Goal: Information Seeking & Learning: Find specific page/section

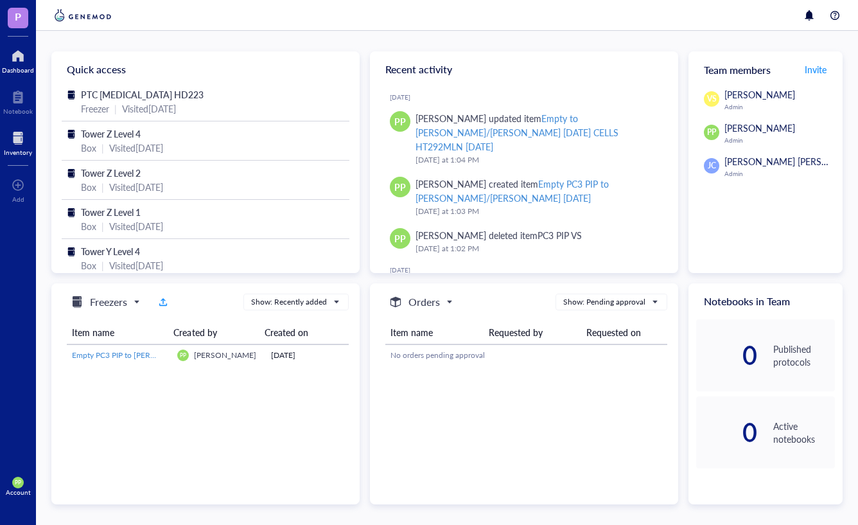
click at [26, 149] on div "Inventory" at bounding box center [18, 152] width 28 height 8
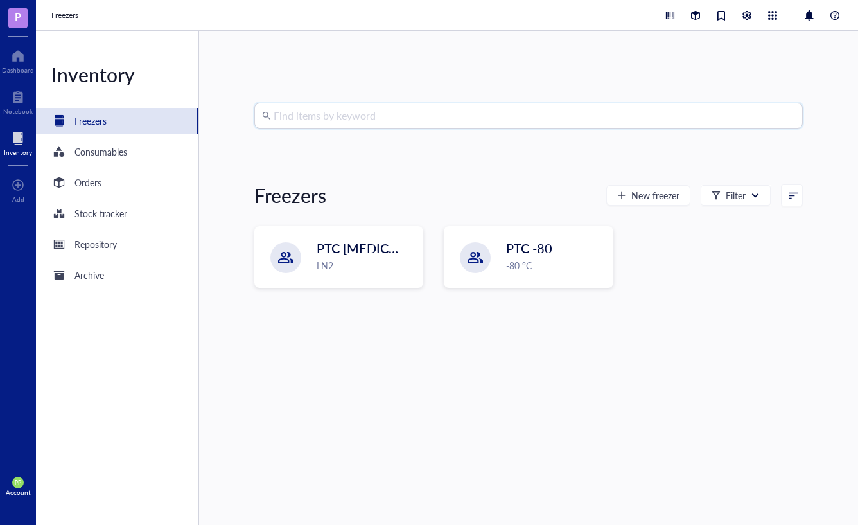
click at [381, 121] on input "search" at bounding box center [534, 115] width 521 height 24
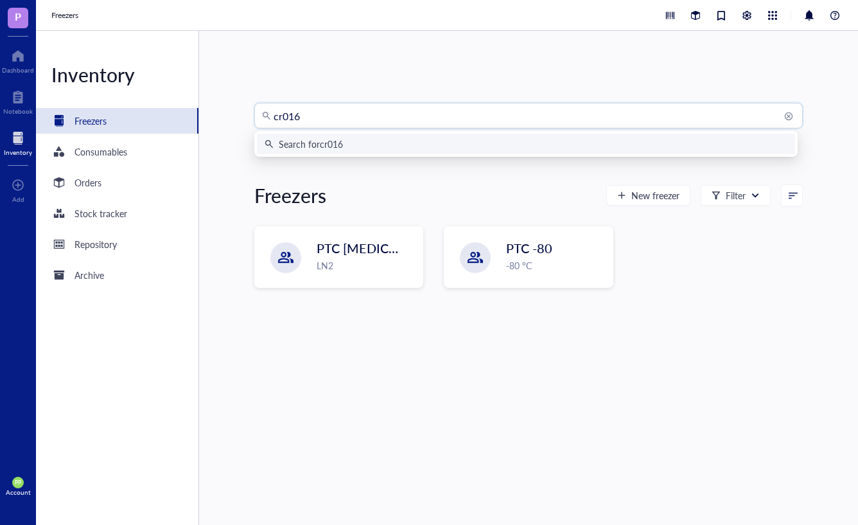
type input "cr0167"
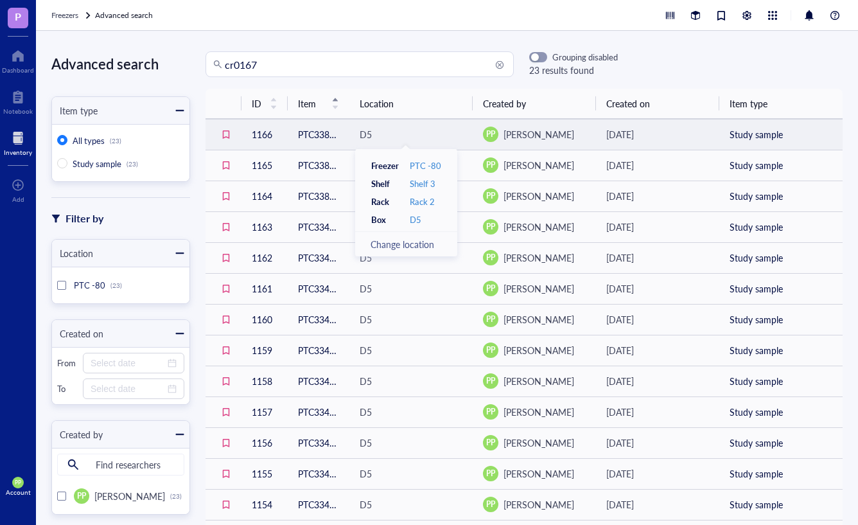
click at [418, 139] on div "D5" at bounding box center [411, 134] width 103 height 14
click at [267, 135] on td "1166" at bounding box center [264, 134] width 46 height 31
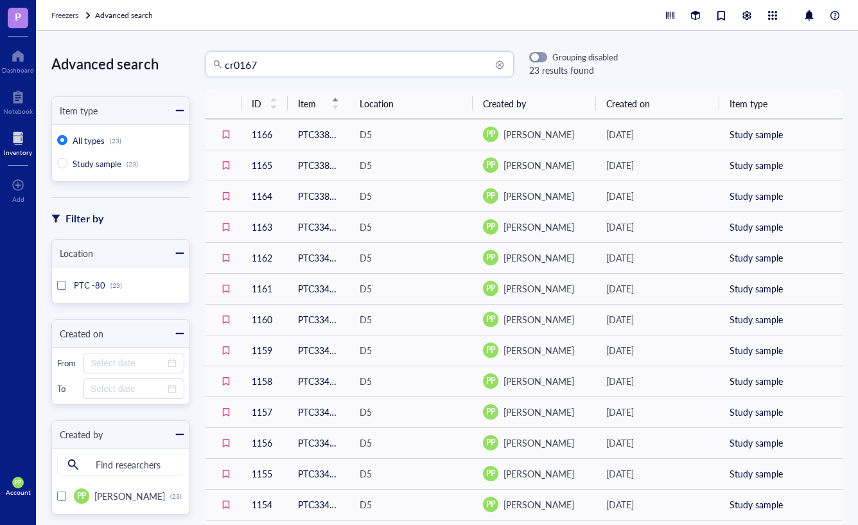
click at [282, 65] on input "cr0167" at bounding box center [365, 64] width 281 height 24
type input "c"
type input "ptc3406"
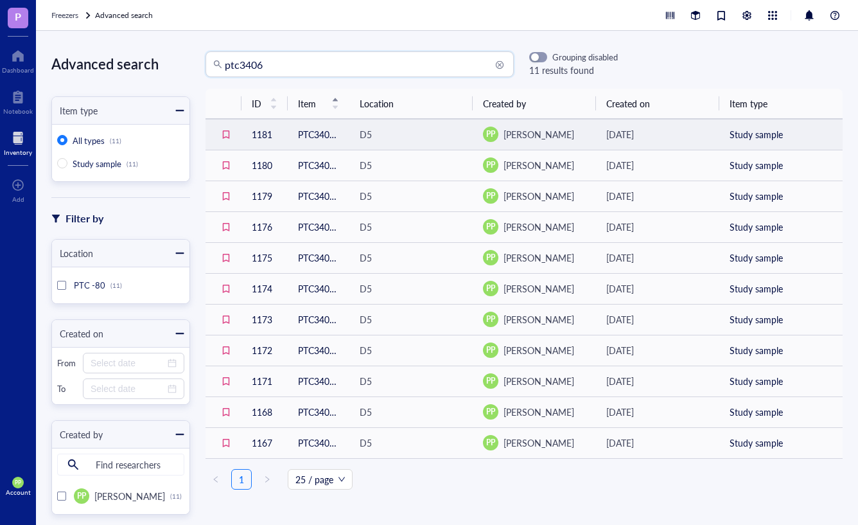
click at [288, 139] on td "PTC3406 CTG-3491 P4 #299" at bounding box center [319, 134] width 62 height 31
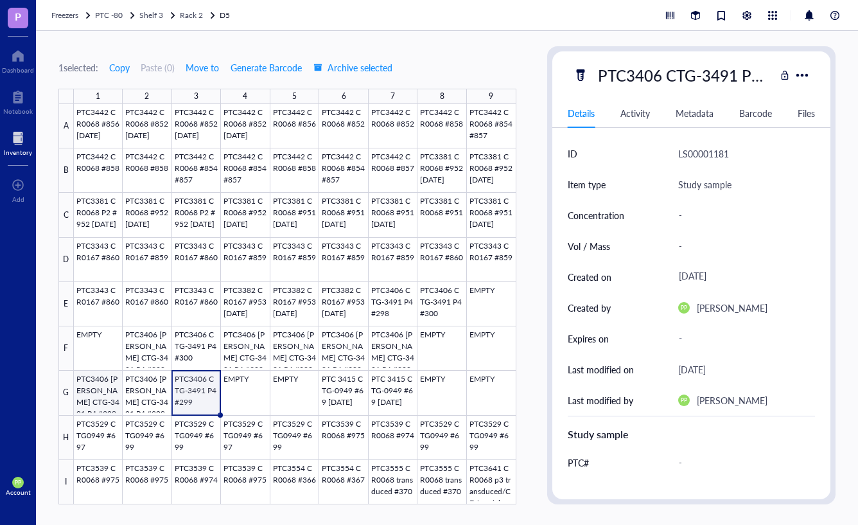
click at [87, 394] on div at bounding box center [295, 304] width 442 height 400
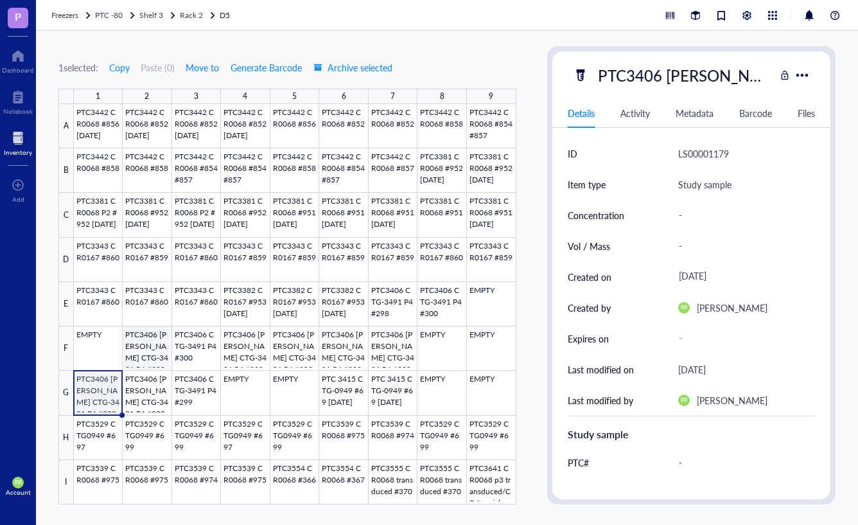
click at [147, 351] on div at bounding box center [295, 304] width 442 height 400
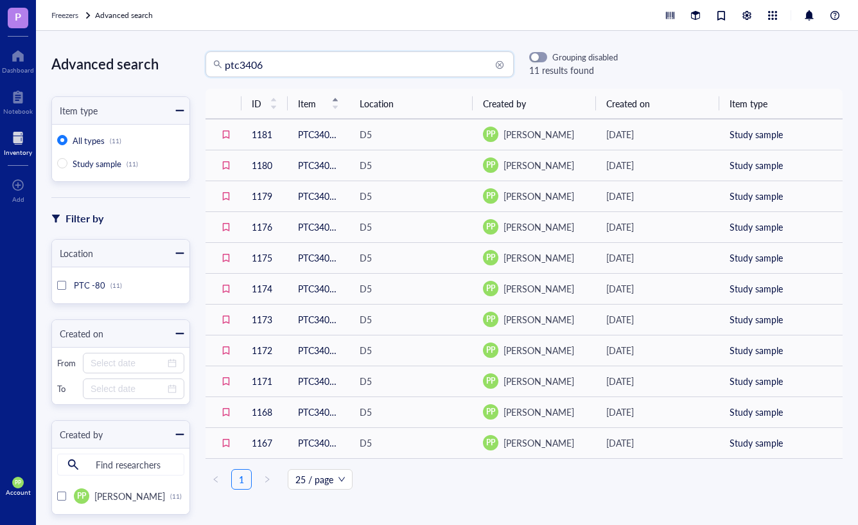
click at [308, 71] on input "ptc3406" at bounding box center [365, 64] width 281 height 24
type input "ptc3714"
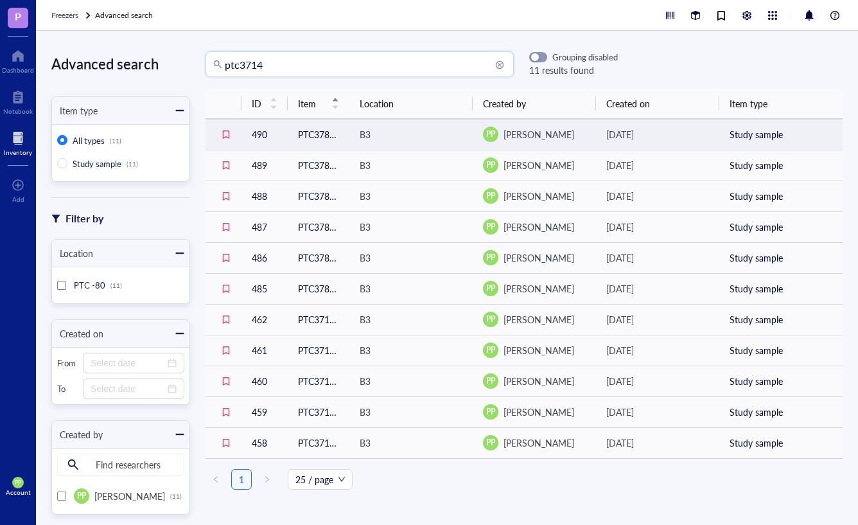
click at [343, 130] on td "PTC3784 [PERSON_NAME] CTG3491 HT from PTC3714" at bounding box center [319, 134] width 62 height 31
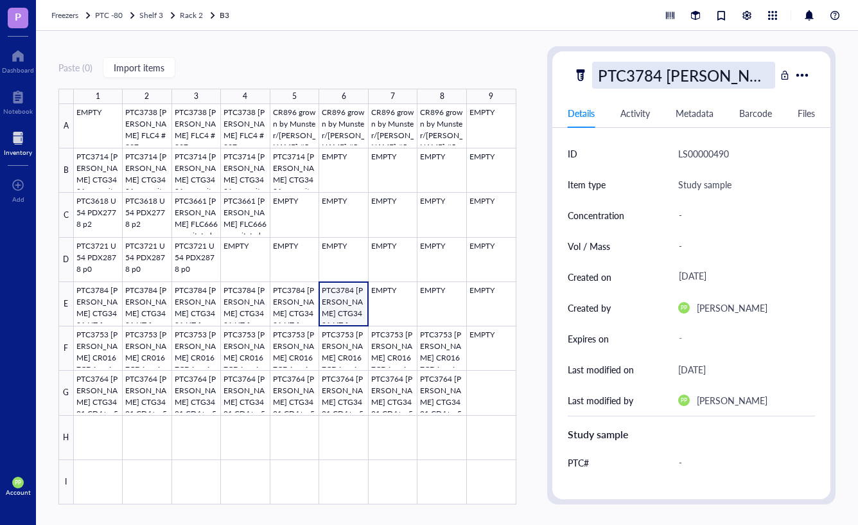
click at [720, 71] on div "PTC3784 [PERSON_NAME] CTG3491 HT from PTC3714" at bounding box center [684, 75] width 184 height 27
click at [720, 71] on input "PTC3784 [PERSON_NAME] CTG3491 HT from PTC3714" at bounding box center [684, 75] width 182 height 26
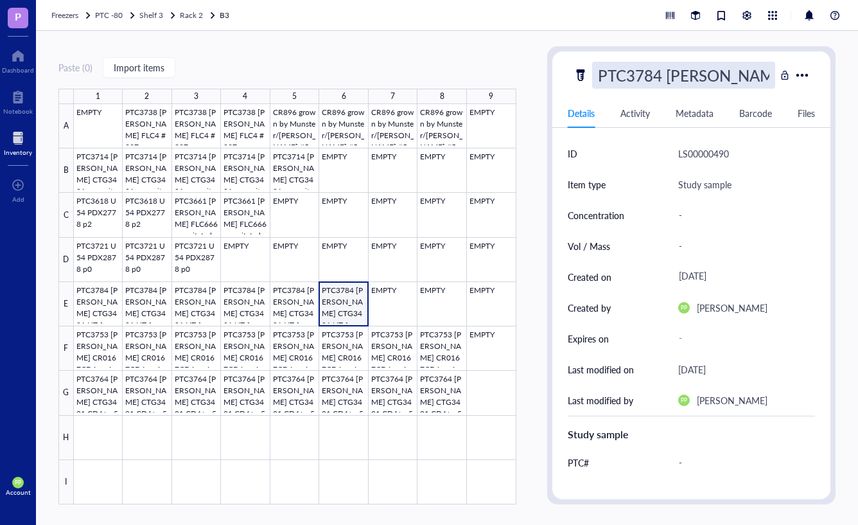
drag, startPoint x: 714, startPoint y: 71, endPoint x: 568, endPoint y: 57, distance: 146.5
click at [568, 57] on div "PTC3784 [PERSON_NAME] CTG3491 HT from PTC3714 Details Activity Metadata Barcode…" at bounding box center [691, 275] width 279 height 448
click at [598, 49] on div "PTC3784 [PERSON_NAME] CTG3491 HT from PTC3714 Details Activity Metadata Barcode…" at bounding box center [691, 275] width 289 height 458
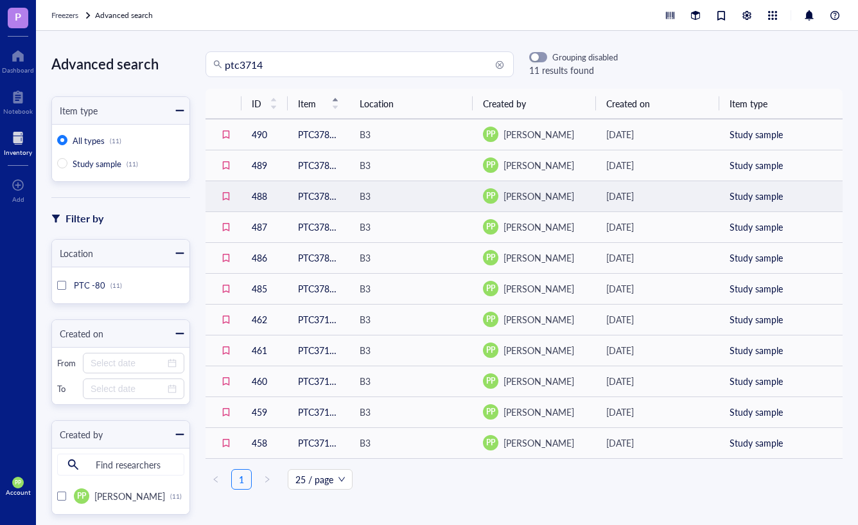
click at [327, 196] on td "PTC3784 [PERSON_NAME] CTG3491 HT from PTC3714" at bounding box center [319, 195] width 62 height 31
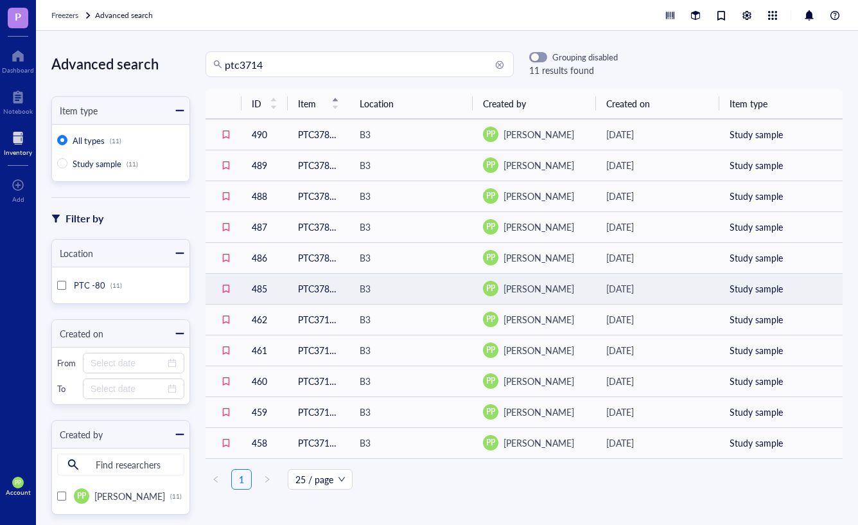
click at [310, 285] on td "PTC3784 [PERSON_NAME] CTG3491 HT from PTC3714" at bounding box center [319, 288] width 62 height 31
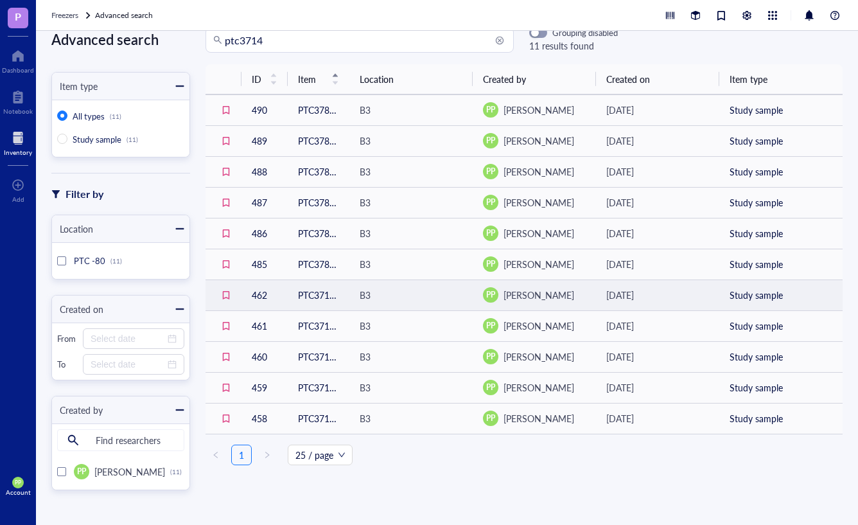
scroll to position [26, 0]
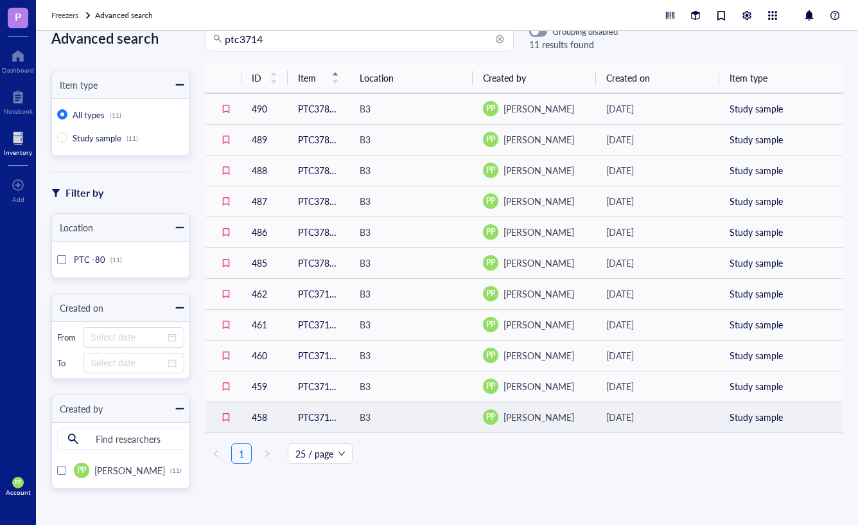
click at [349, 417] on td "B3" at bounding box center [410, 416] width 123 height 31
click at [321, 418] on td "PTC3714 [PERSON_NAME] CTG3491 resuscitated for HT" at bounding box center [319, 416] width 62 height 31
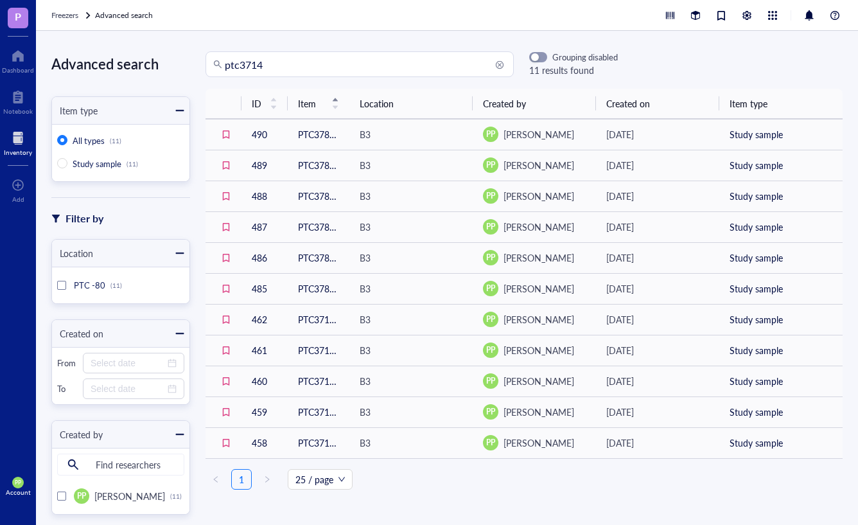
click at [281, 66] on input "ptc3714" at bounding box center [365, 64] width 281 height 24
type input "ptc3764"
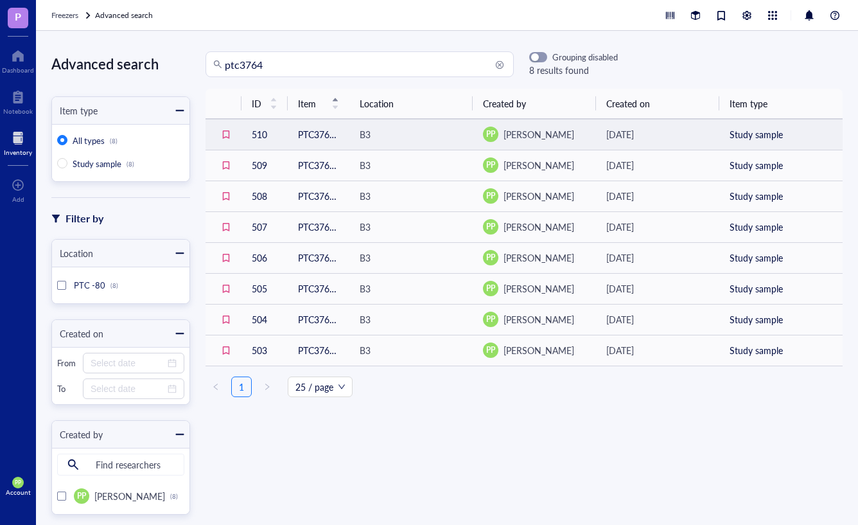
click at [297, 141] on td "PTC3764 [PERSON_NAME] CTG3491 CD4+ p5" at bounding box center [319, 134] width 62 height 31
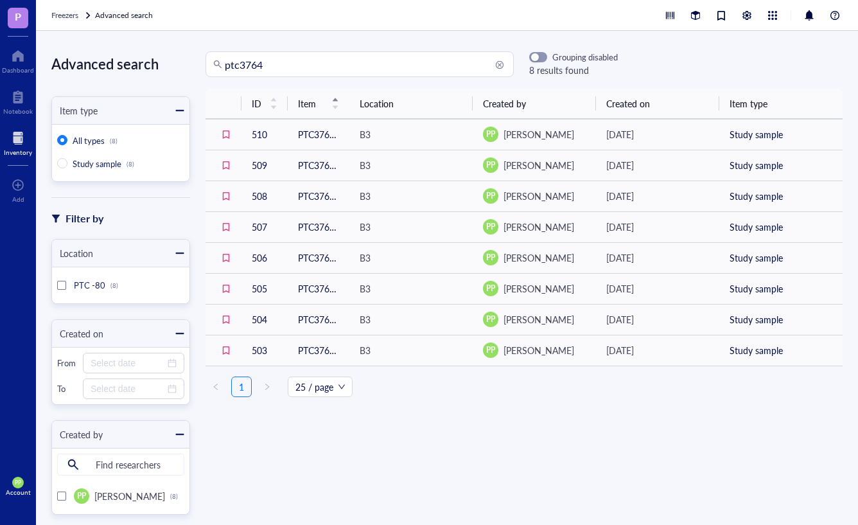
click at [270, 67] on input "ptc3764" at bounding box center [365, 64] width 281 height 24
type input "ptc3529"
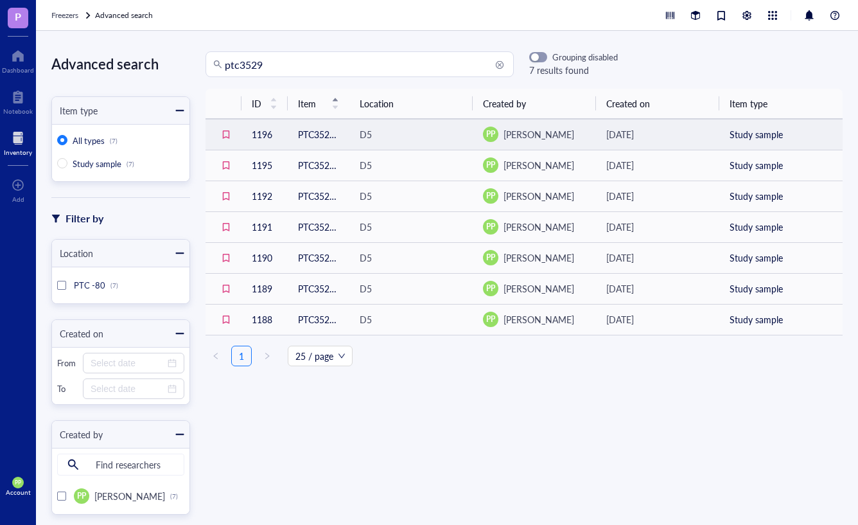
click at [320, 135] on td "PTC3529 CTG0949 #699" at bounding box center [319, 134] width 62 height 31
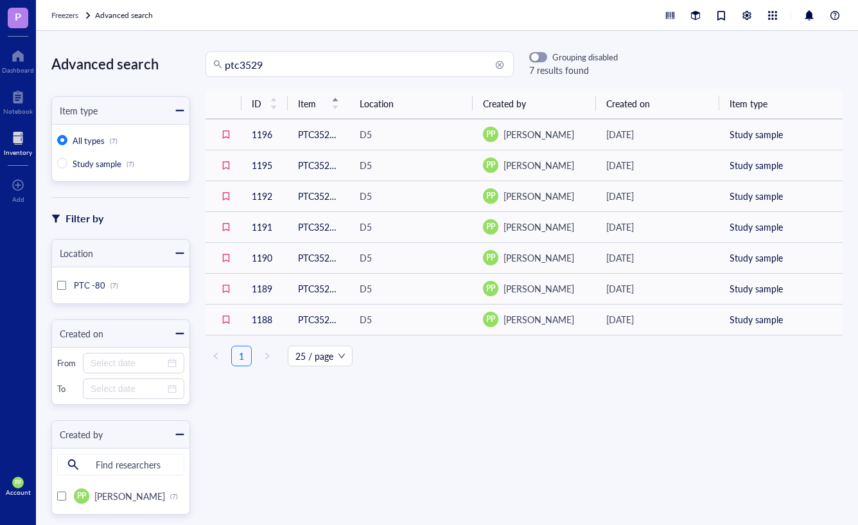
click at [278, 68] on input "ptc3529" at bounding box center [365, 64] width 281 height 24
type input "ptc3406"
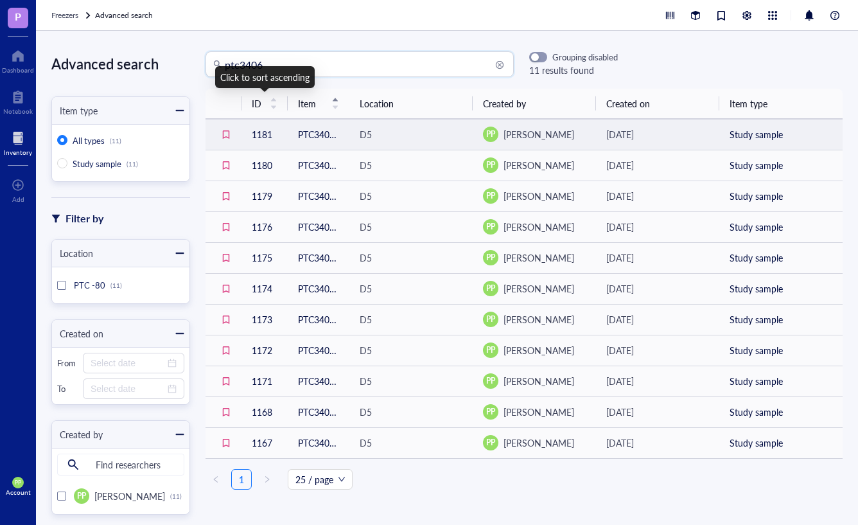
click at [326, 137] on td "PTC3406 CTG-3491 P4 #299" at bounding box center [319, 134] width 62 height 31
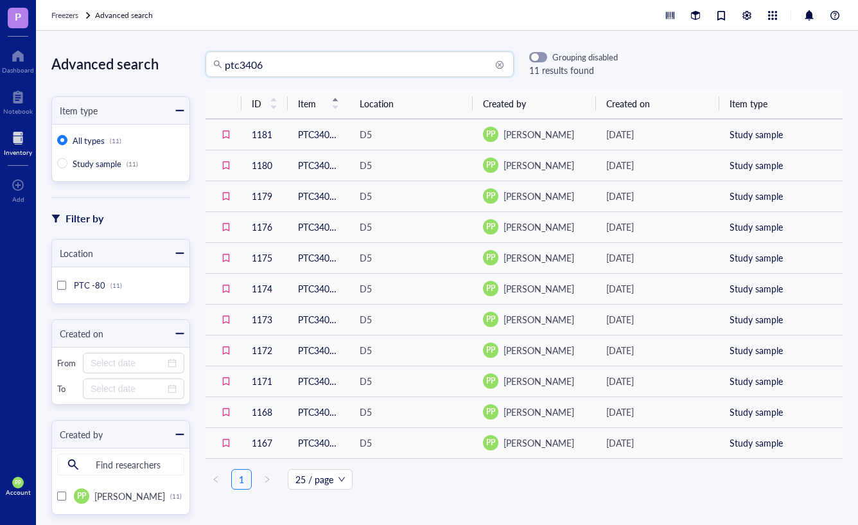
click at [274, 67] on input "ptc3406" at bounding box center [365, 64] width 281 height 24
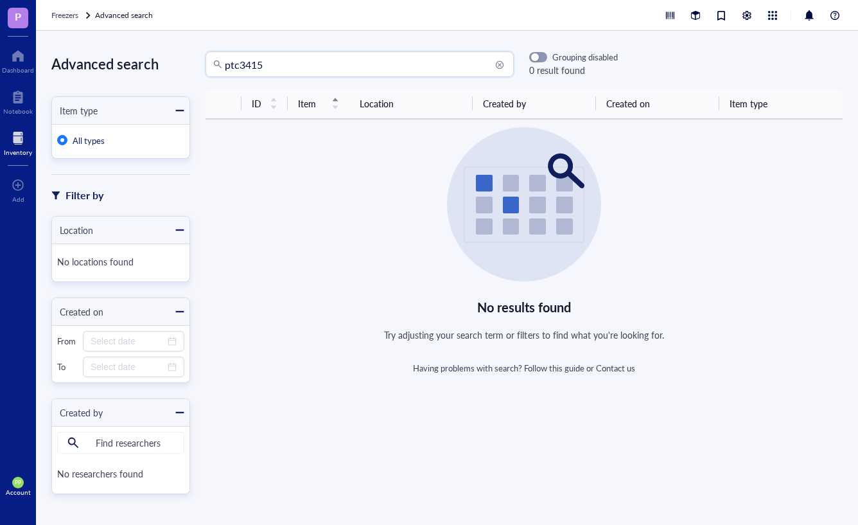
drag, startPoint x: 256, startPoint y: 62, endPoint x: 200, endPoint y: 58, distance: 56.0
click at [200, 58] on div "ptc3415 ptc3415 Grouping disabled 0 result found" at bounding box center [404, 64] width 428 height 26
click at [237, 64] on input "ctg949" at bounding box center [365, 64] width 281 height 24
type input "ctg0949"
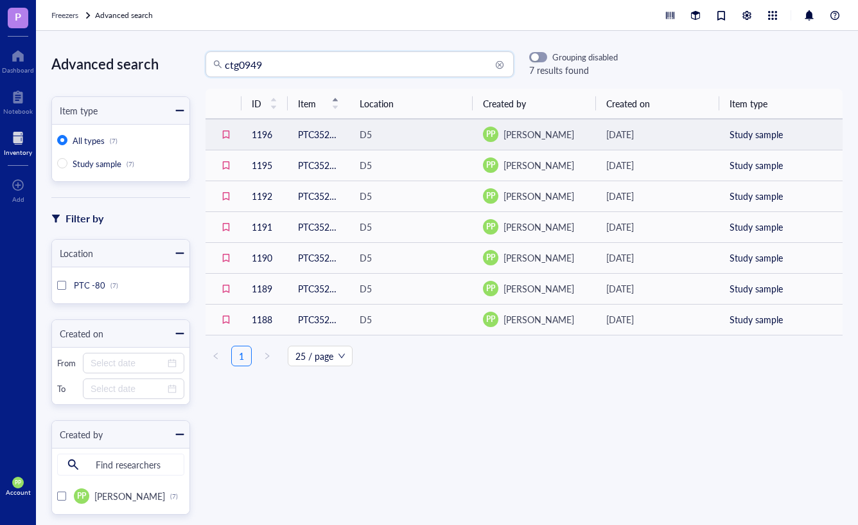
click at [313, 134] on td "PTC3529 CTG0949 #699" at bounding box center [319, 134] width 62 height 31
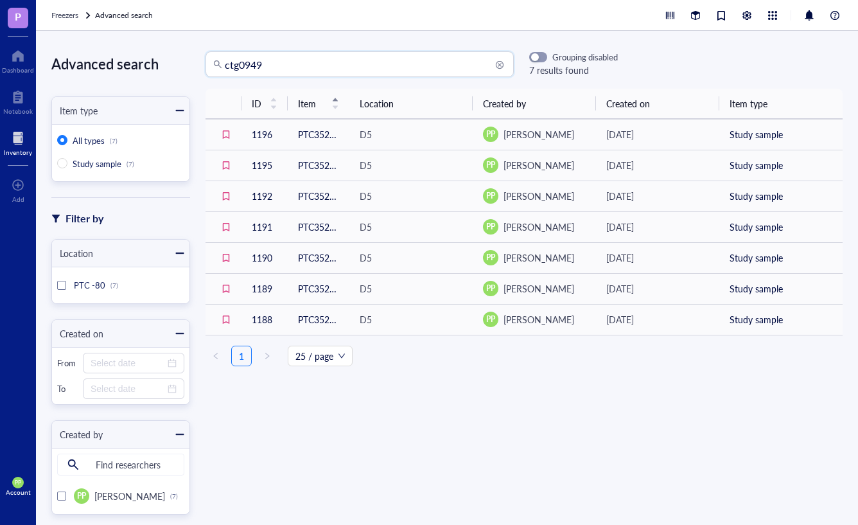
click at [238, 65] on input "ctg0949" at bounding box center [365, 64] width 281 height 24
type input "ctg-0949"
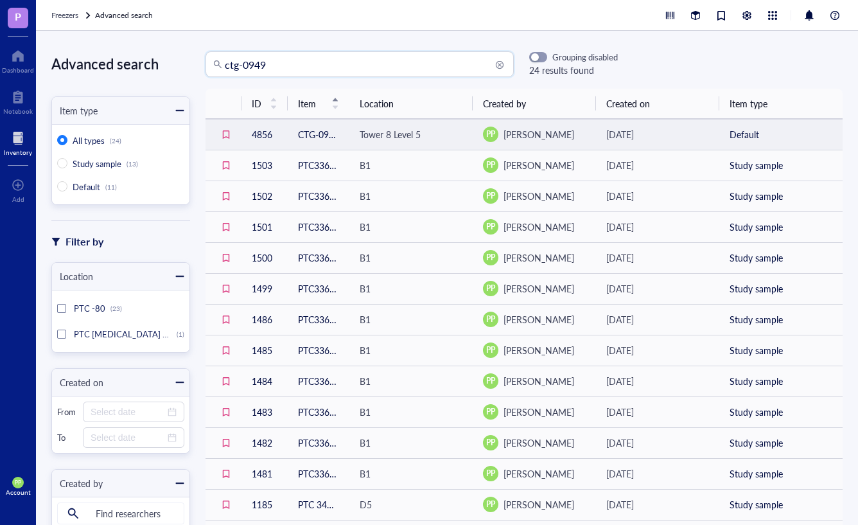
click at [349, 140] on td "Tower 8 Level 5" at bounding box center [410, 134] width 123 height 31
click at [338, 133] on td "CTG-0949 P2 37753 [DATE] left tumor" at bounding box center [319, 134] width 62 height 31
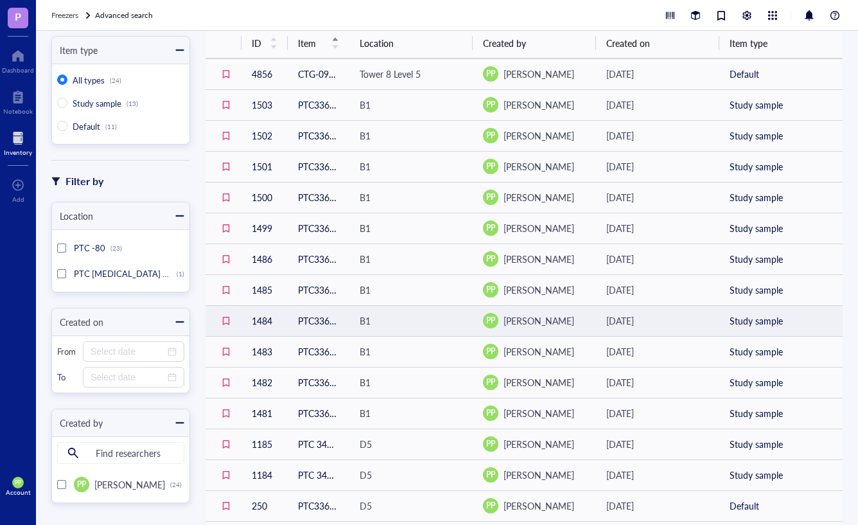
scroll to position [78, 0]
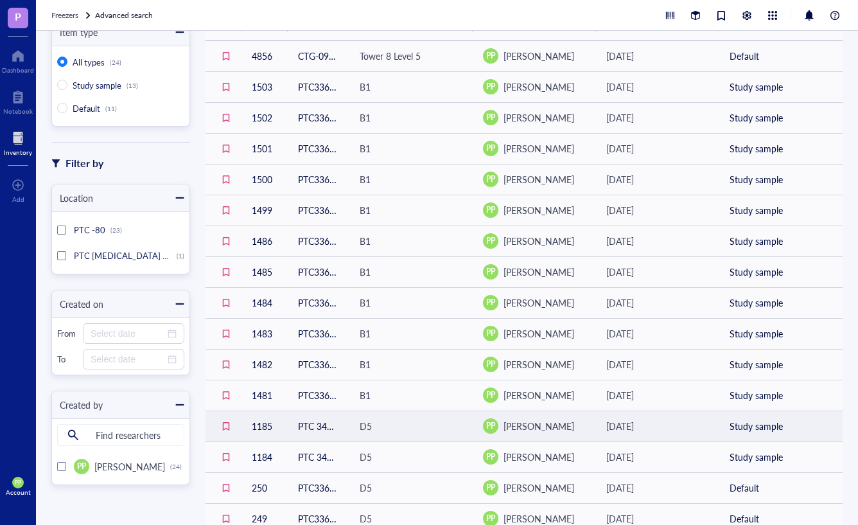
click at [326, 425] on td "PTC 3415 CTG-0949 #69 [DATE]" at bounding box center [319, 425] width 62 height 31
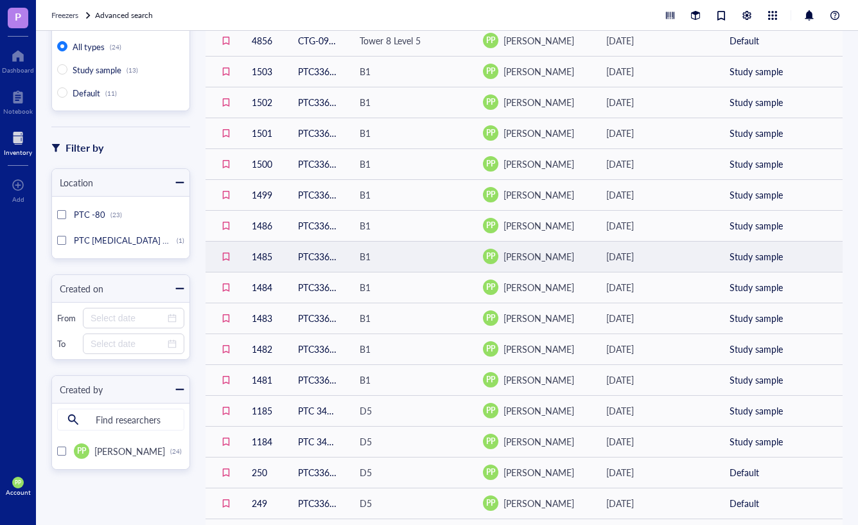
scroll to position [97, 0]
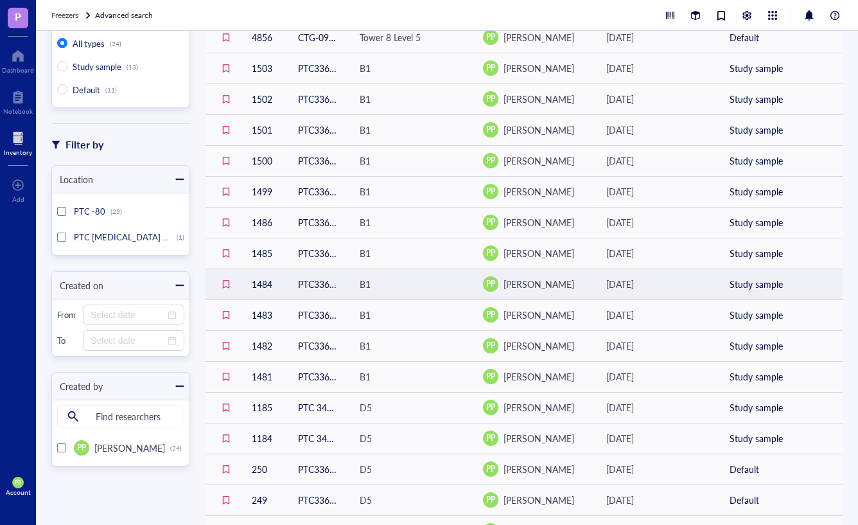
click at [309, 290] on td "PTC3361 CTG-0949 P3 #709 [DATE] VF" at bounding box center [319, 283] width 62 height 31
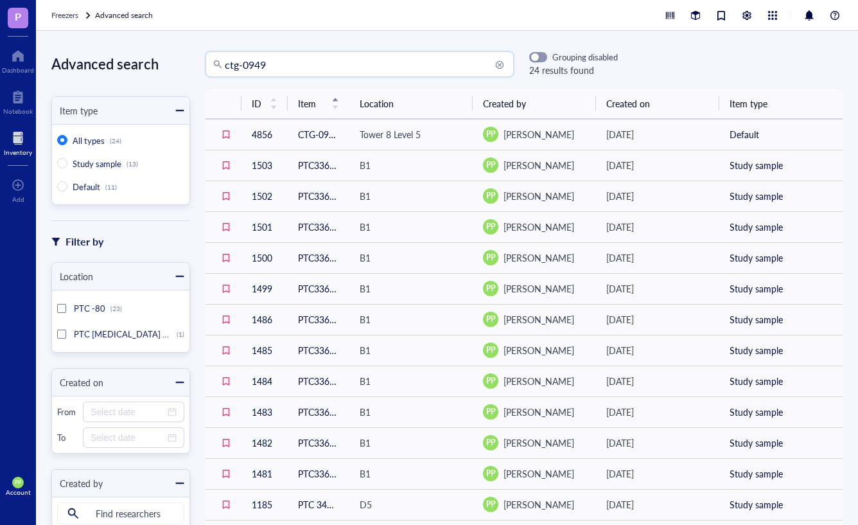
drag, startPoint x: 288, startPoint y: 64, endPoint x: 187, endPoint y: 55, distance: 101.2
click at [187, 55] on div "Advanced search Item type All types (24) Study sample (13) Default (11) Filter …" at bounding box center [447, 278] width 822 height 494
type input "ptc3406"
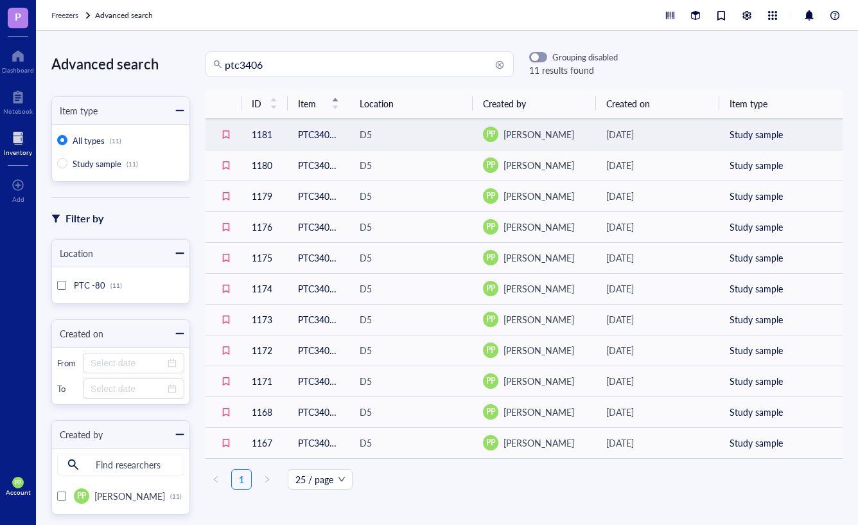
click at [367, 134] on div "D5" at bounding box center [411, 134] width 103 height 14
click at [405, 136] on div "D5" at bounding box center [411, 134] width 103 height 14
click at [295, 135] on td "PTC3406 CTG-3491 P4 #299" at bounding box center [319, 134] width 62 height 31
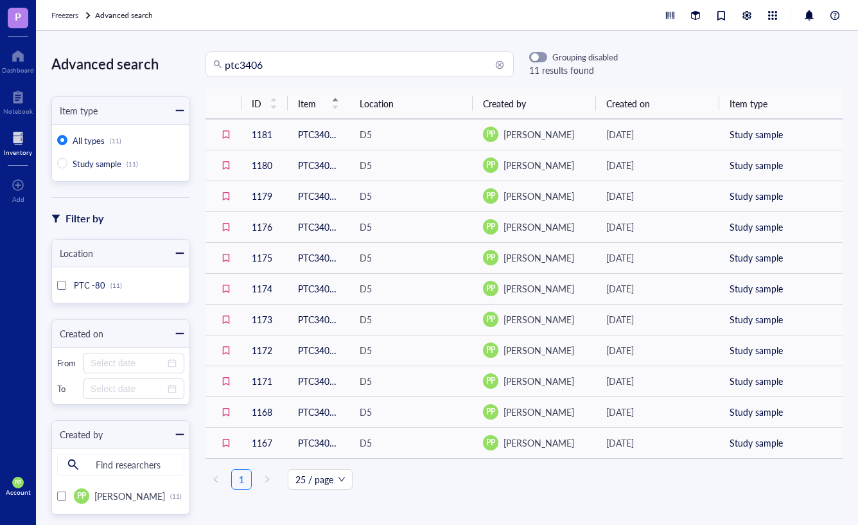
click at [266, 68] on input "ptc3406" at bounding box center [365, 64] width 281 height 24
type input "ptc3714"
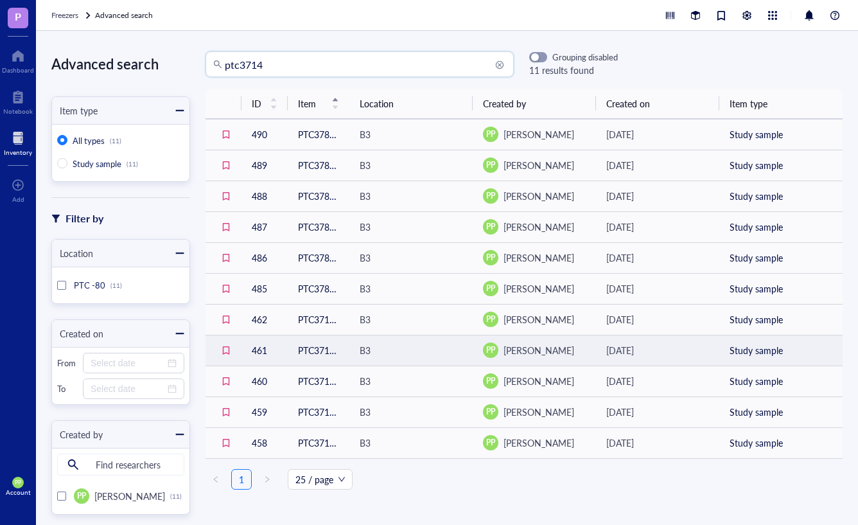
click at [311, 349] on td "PTC3714 [PERSON_NAME] CTG3491 resuscitated for HT" at bounding box center [319, 350] width 62 height 31
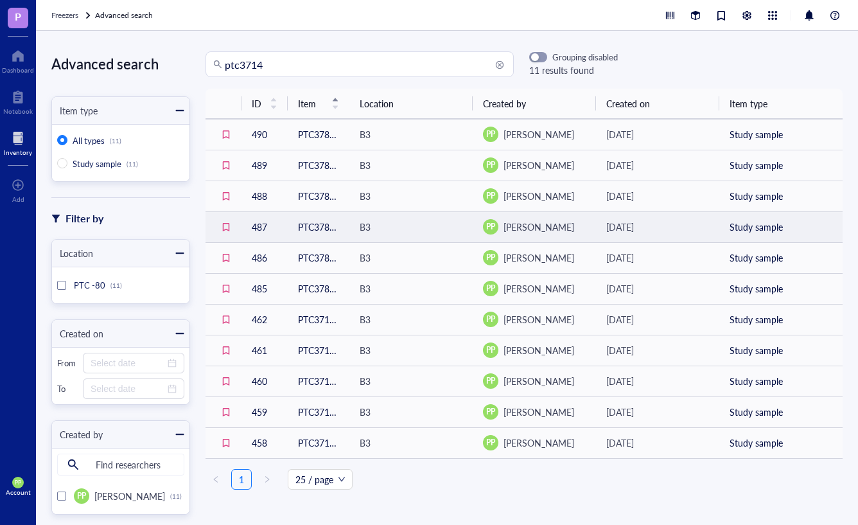
click at [305, 231] on td "PTC3784 [PERSON_NAME] CTG3491 HT from PTC3714" at bounding box center [319, 226] width 62 height 31
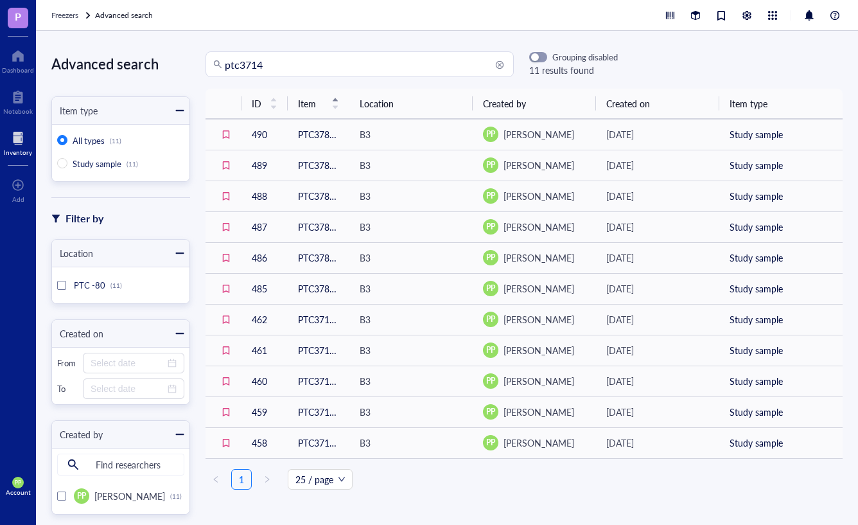
click at [270, 66] on input "ptc3714" at bounding box center [365, 64] width 281 height 24
type input "ptc3529"
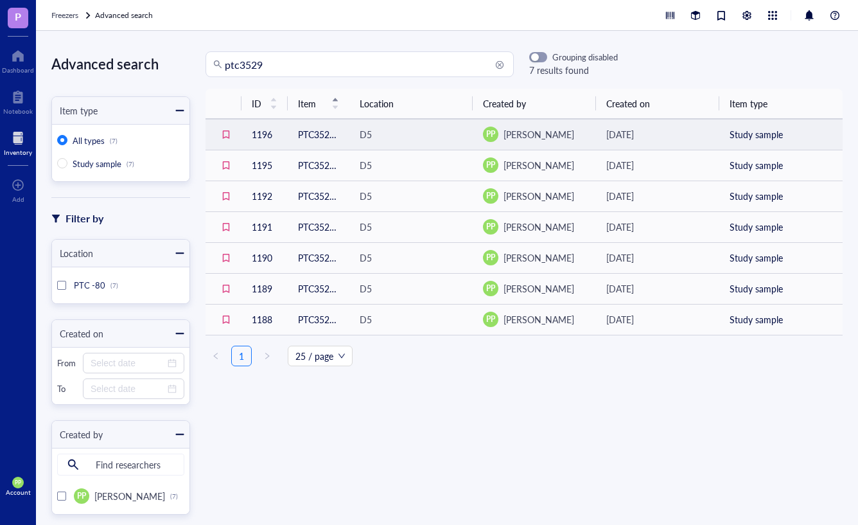
click at [325, 135] on td "PTC3529 CTG0949 #699" at bounding box center [319, 134] width 62 height 31
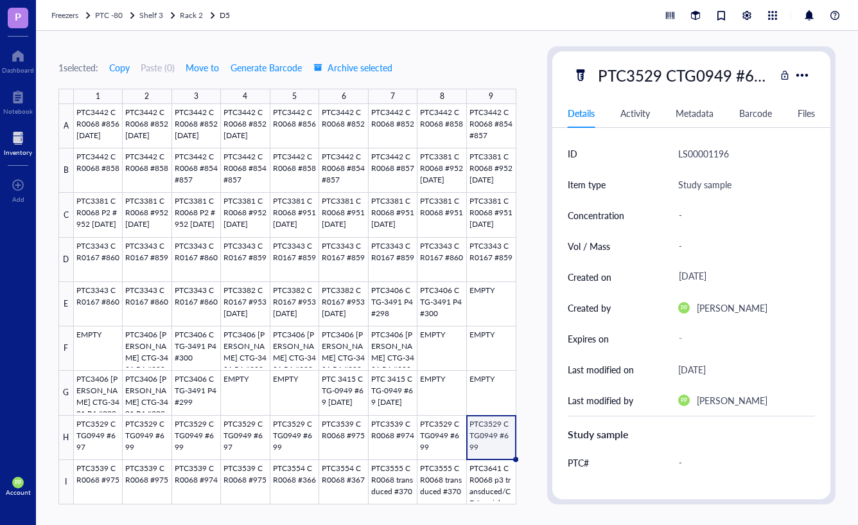
click at [20, 20] on span "P" at bounding box center [18, 16] width 6 height 16
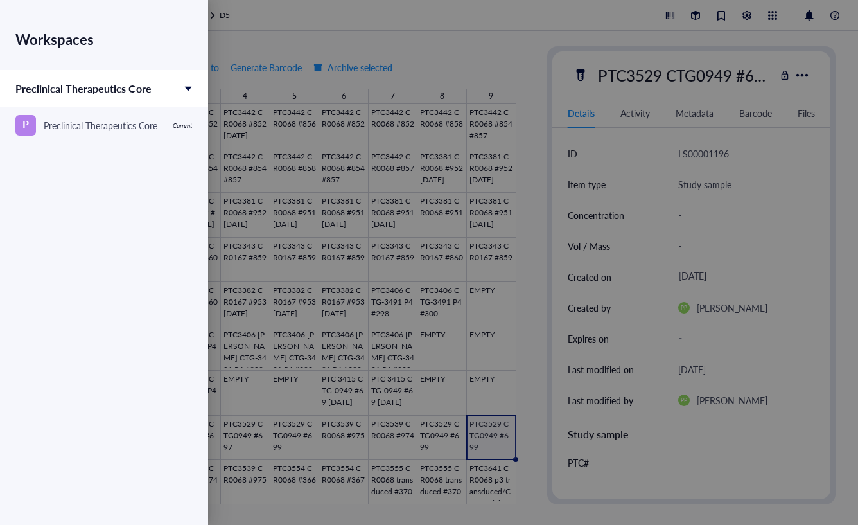
click at [394, 64] on div at bounding box center [429, 262] width 858 height 525
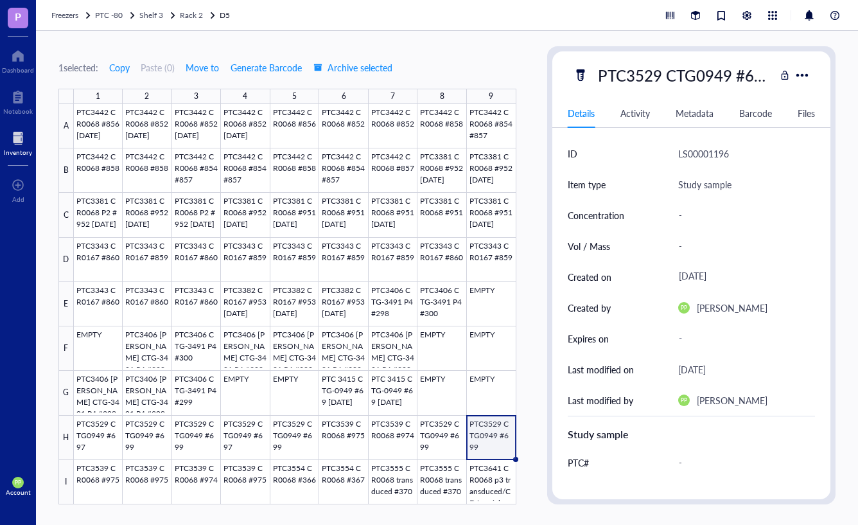
click at [18, 482] on span "PP" at bounding box center [18, 482] width 6 height 6
click at [64, 512] on link "Logout" at bounding box center [86, 507] width 74 height 23
